Goal: Information Seeking & Learning: Learn about a topic

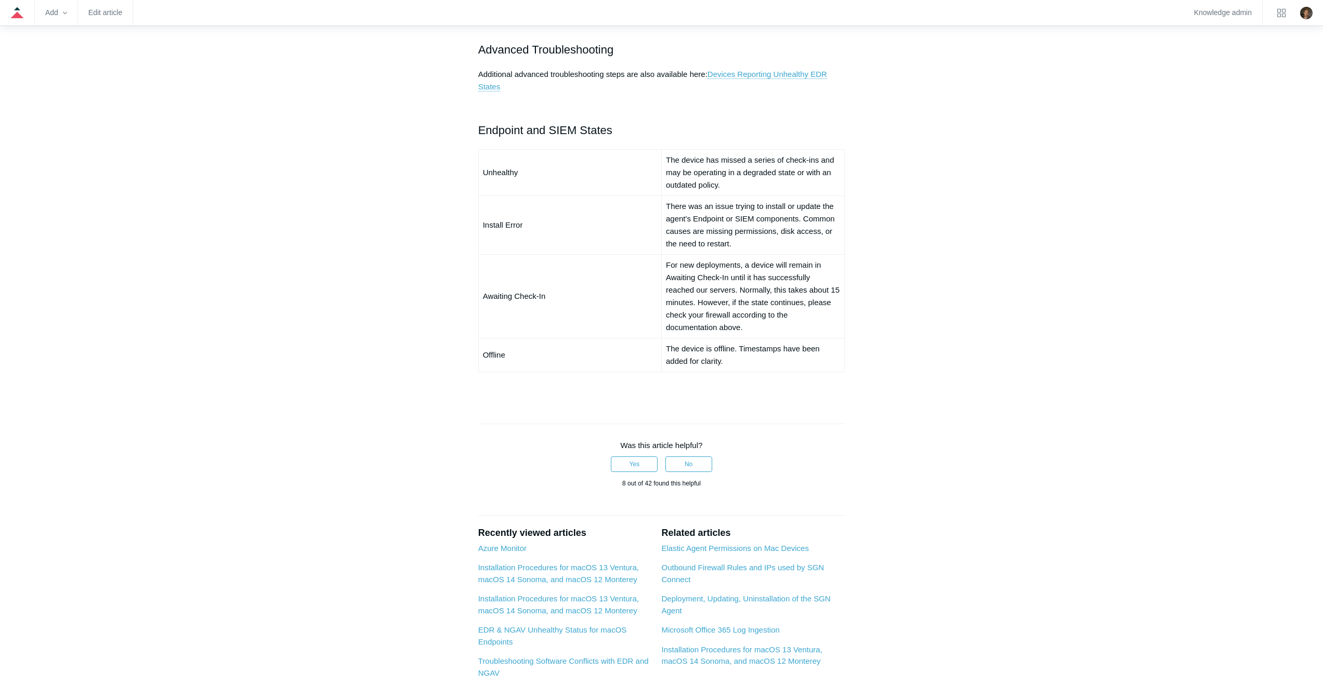
scroll to position [728, 0]
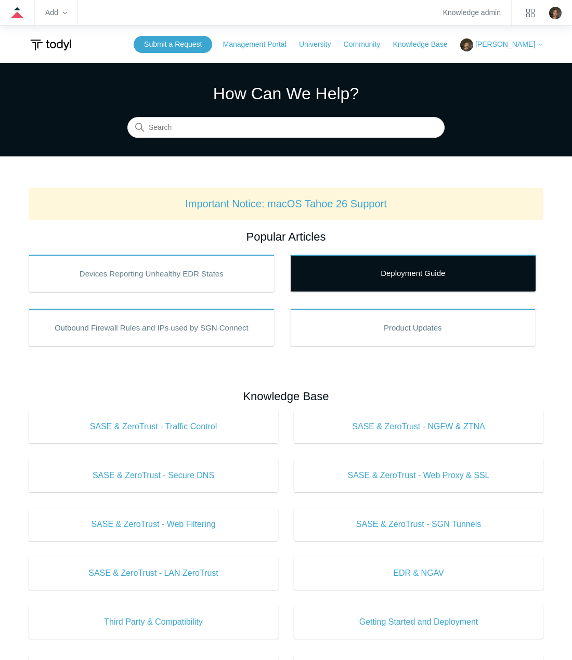
drag, startPoint x: 327, startPoint y: 225, endPoint x: 320, endPoint y: 256, distance: 31.9
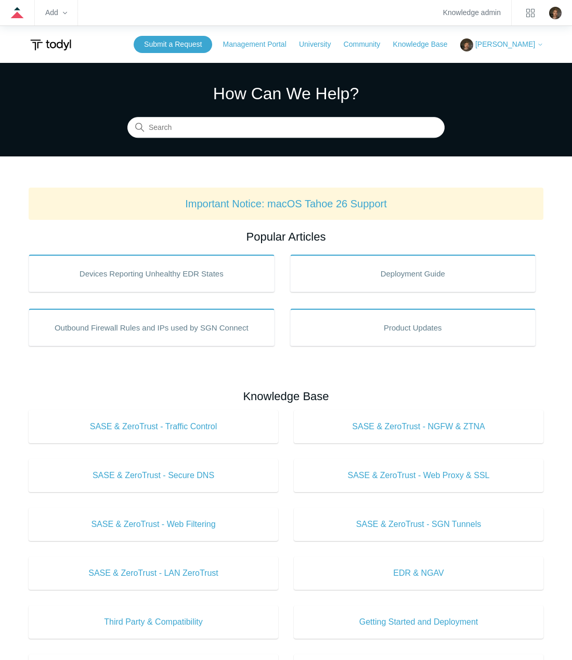
drag, startPoint x: 320, startPoint y: 256, endPoint x: 72, endPoint y: 158, distance: 266.1
click at [72, 158] on main "Todyl Support Center How Can We Help? Search Important Notice: macOS Tahoe 26 S…" at bounding box center [286, 586] width 572 height 1047
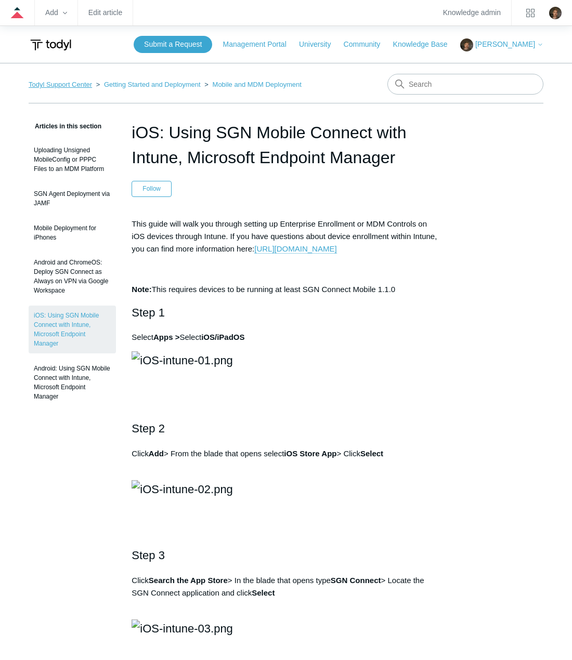
click at [57, 82] on link "Todyl Support Center" at bounding box center [60, 85] width 63 height 8
